Goal: Information Seeking & Learning: Learn about a topic

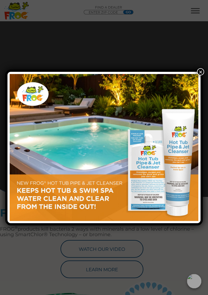
click at [199, 73] on button "×" at bounding box center [200, 71] width 7 height 7
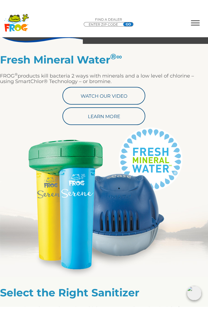
scroll to position [165, 0]
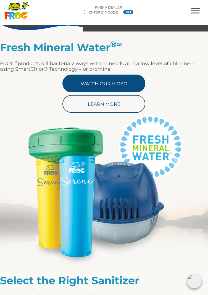
click at [99, 84] on link "Watch Our Video" at bounding box center [103, 84] width 83 height 18
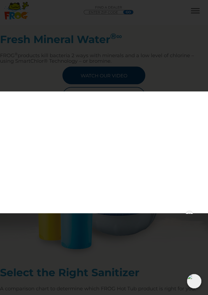
scroll to position [180, 0]
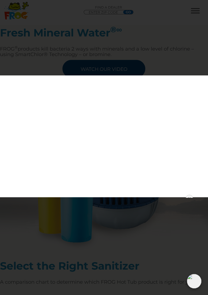
scroll to position [165, 0]
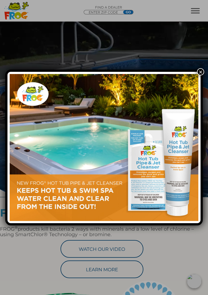
click at [200, 72] on button "×" at bounding box center [200, 71] width 7 height 7
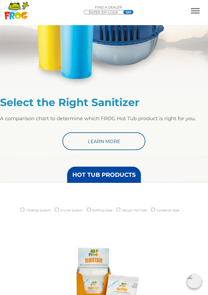
scroll to position [348, 0]
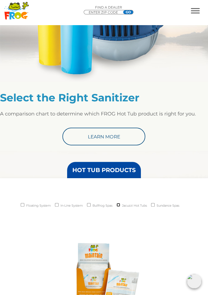
click at [119, 204] on input "Jacuzzi Hot Tubs" at bounding box center [118, 205] width 4 height 4
checkbox input "true"
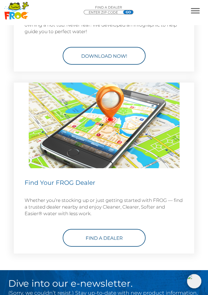
scroll to position [3076, 0]
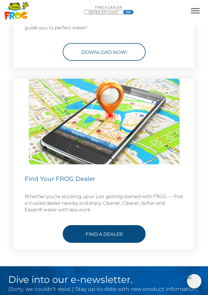
click at [100, 233] on link "Find a Dealer" at bounding box center [104, 234] width 83 height 18
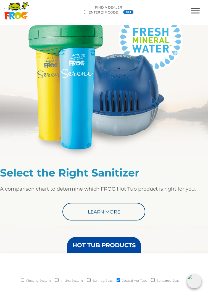
scroll to position [291, 0]
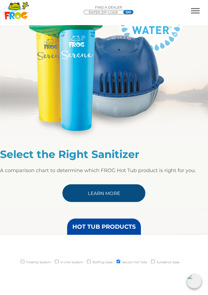
click at [116, 192] on link "Learn More" at bounding box center [103, 193] width 83 height 18
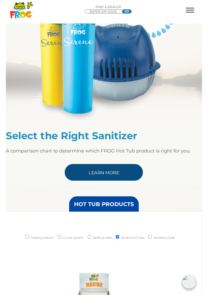
scroll to position [309, 0]
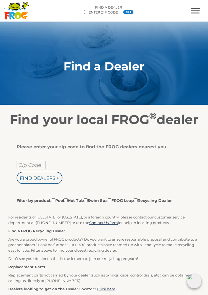
click at [26, 169] on input "Zip Code" at bounding box center [31, 165] width 29 height 8
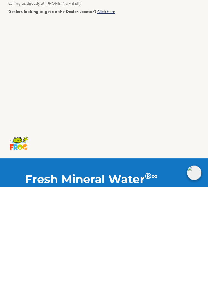
scroll to position [169, 0]
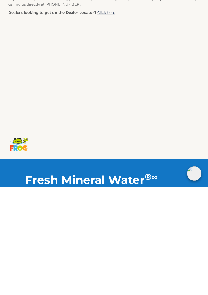
type input "N2N3K"
